Goal: Navigation & Orientation: Find specific page/section

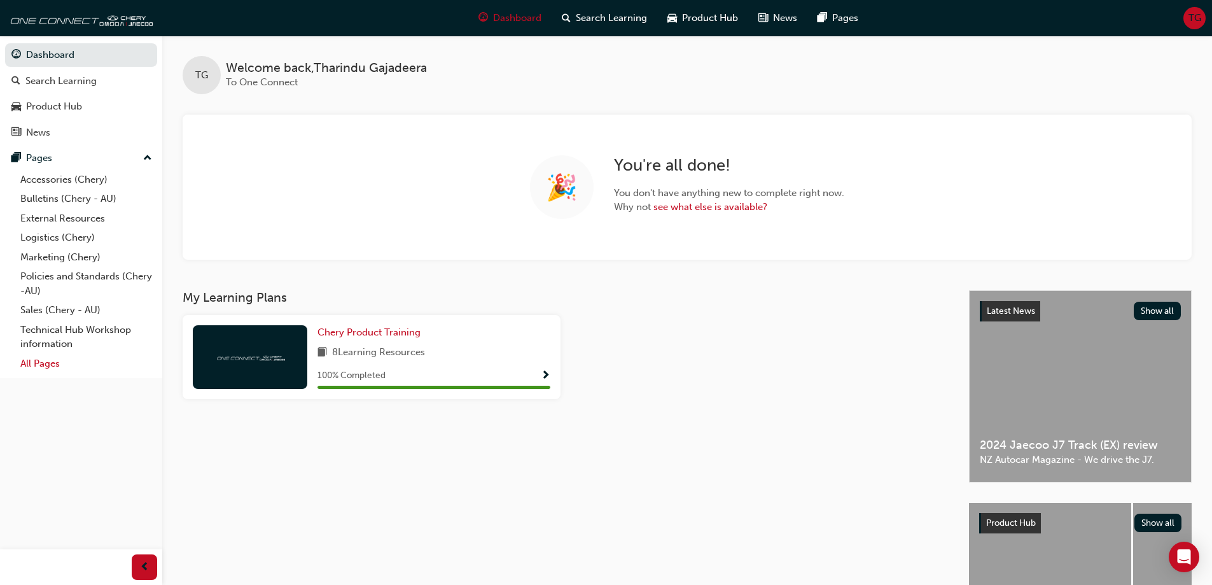
click at [45, 366] on link "All Pages" at bounding box center [86, 364] width 142 height 20
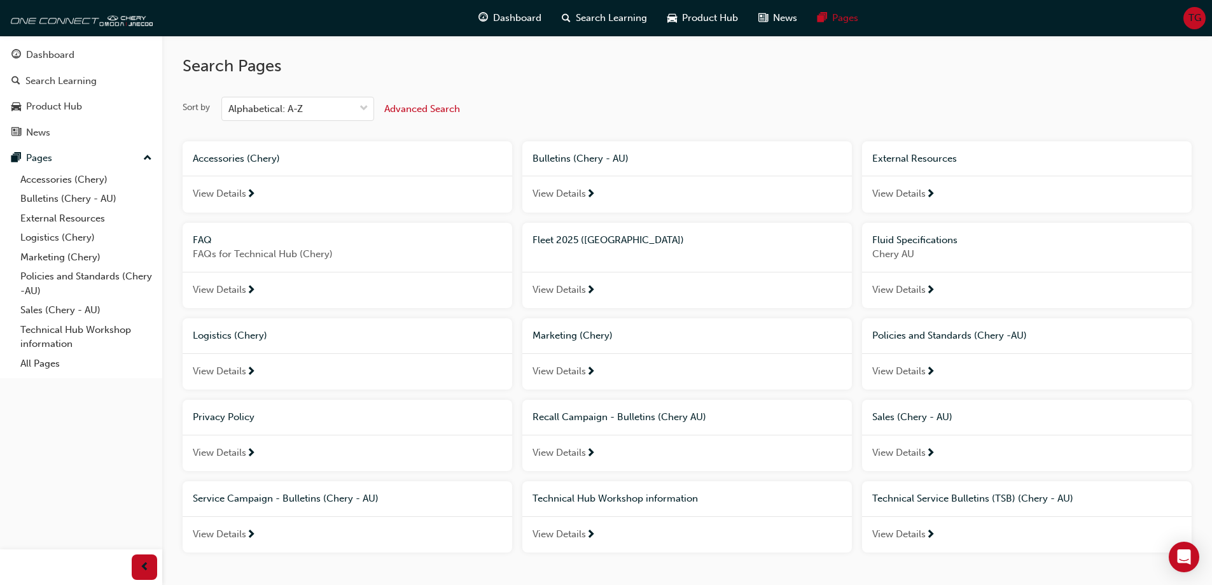
click at [554, 237] on span "Fleet 2025 ([GEOGRAPHIC_DATA])" at bounding box center [608, 239] width 151 height 11
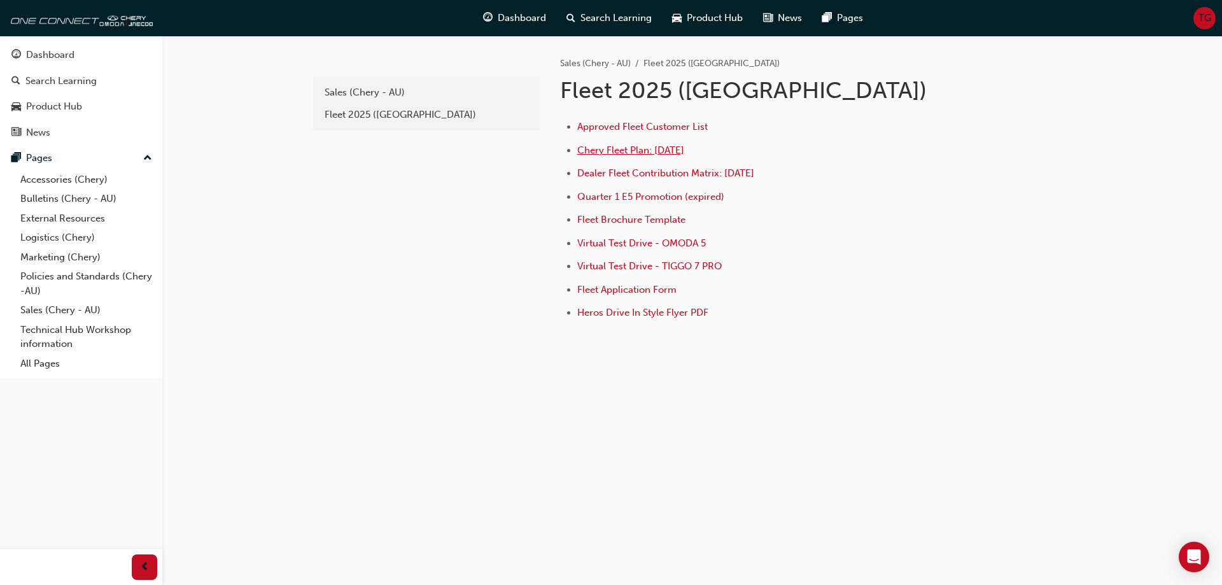
click at [638, 152] on span "Chery Fleet Plan: [DATE]" at bounding box center [630, 149] width 107 height 11
click at [625, 125] on span "Approved Fleet Customer List" at bounding box center [642, 126] width 130 height 11
